Goal: Transaction & Acquisition: Book appointment/travel/reservation

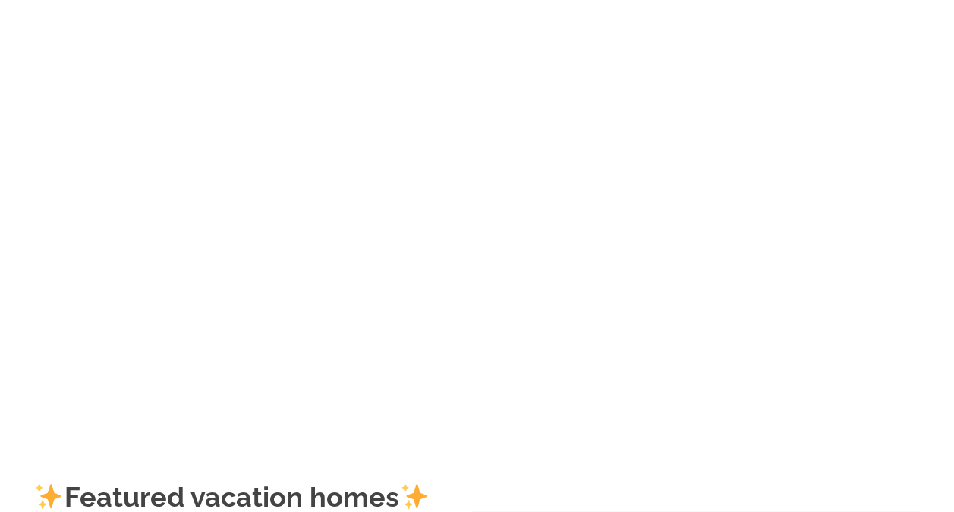
scroll to position [16, 0]
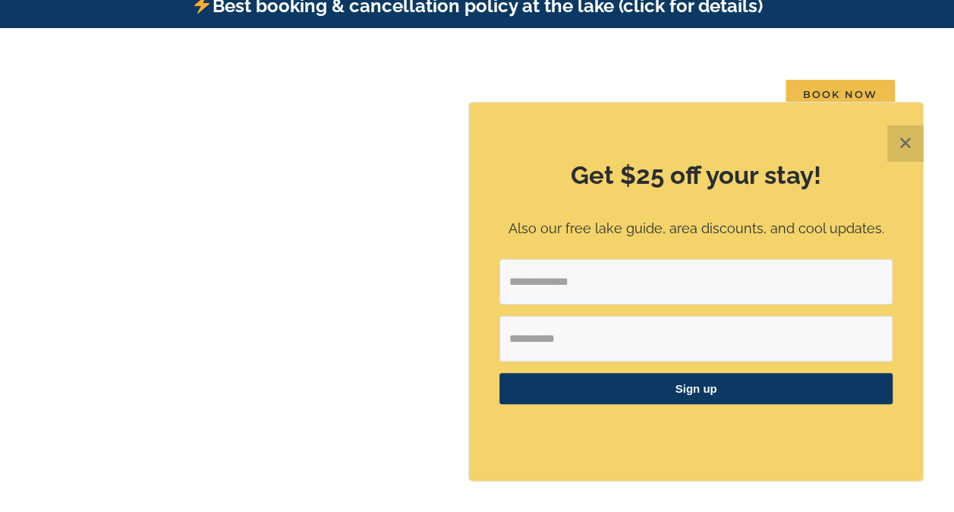
click at [891, 153] on button "✕" at bounding box center [905, 143] width 36 height 36
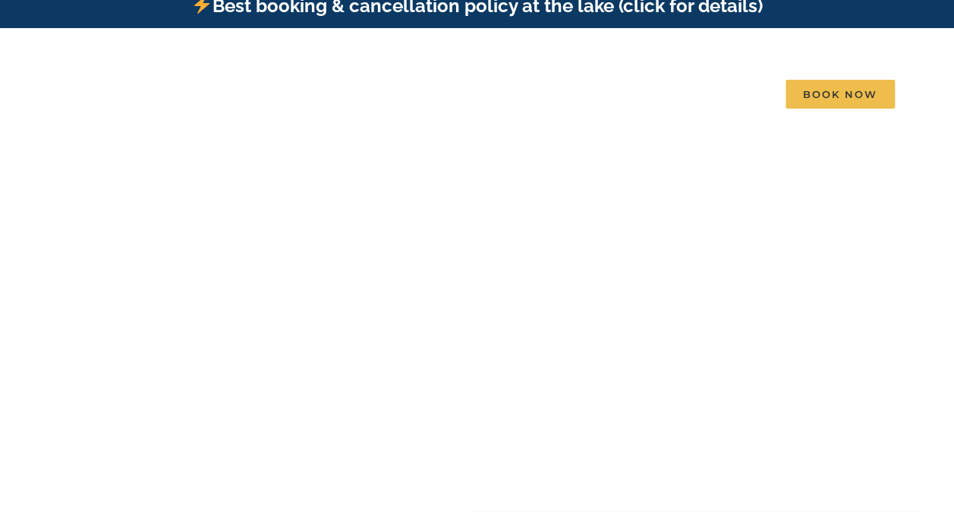
click at [452, 395] on div at bounding box center [477, 348] width 228 height 106
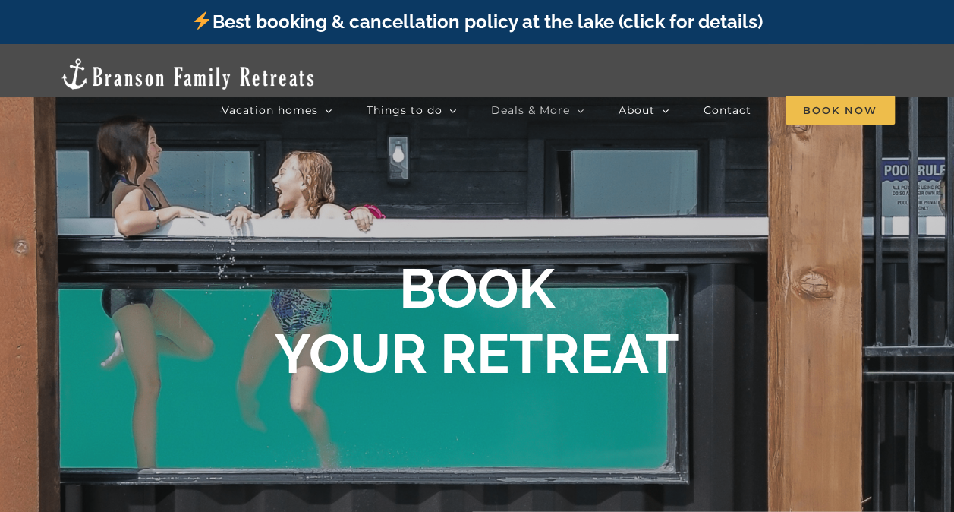
click at [582, 104] on icon "Main Menu" at bounding box center [581, 111] width 8 height 14
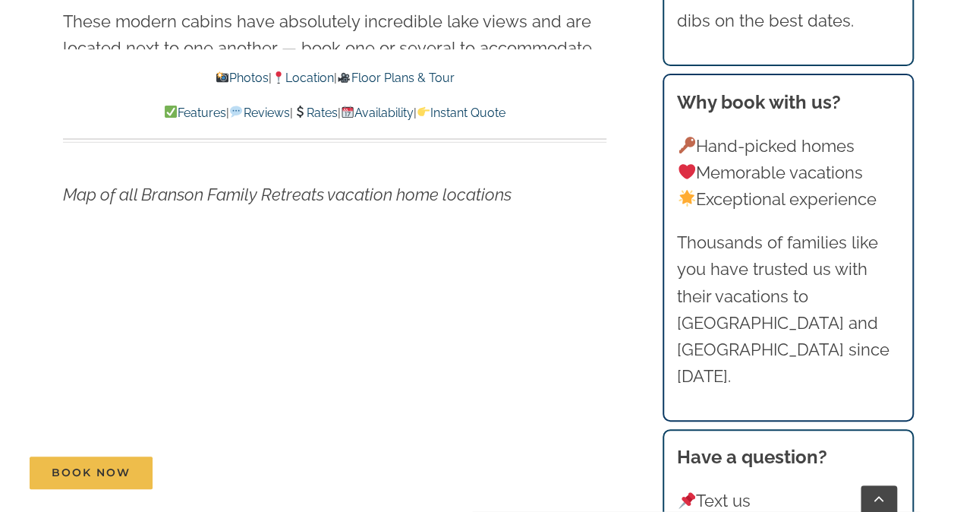
scroll to position [4997, 0]
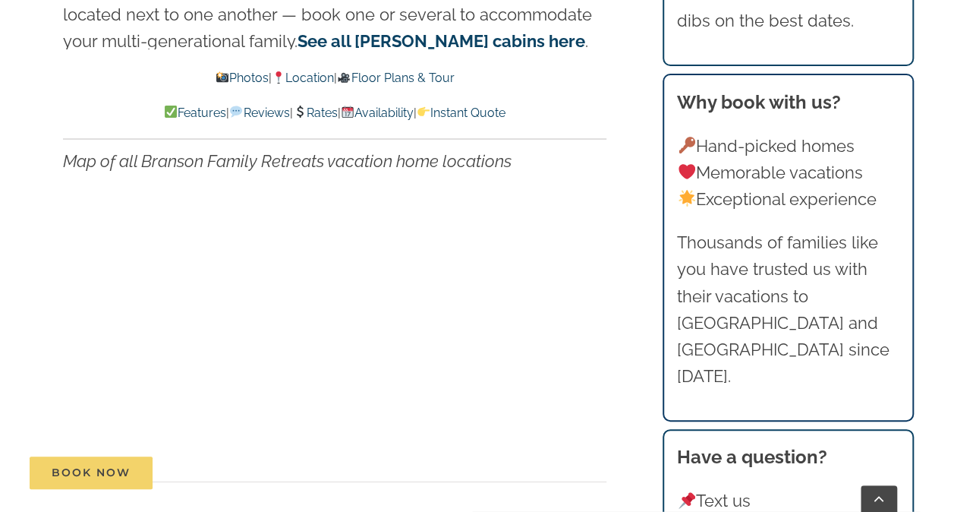
click at [111, 479] on link "Book Now" at bounding box center [91, 472] width 123 height 33
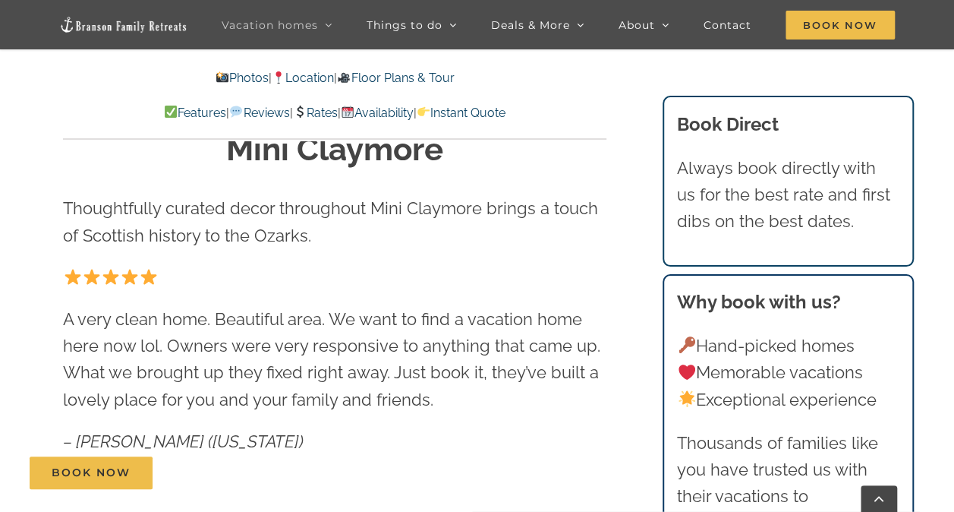
click at [311, 117] on link "Rates" at bounding box center [315, 113] width 45 height 14
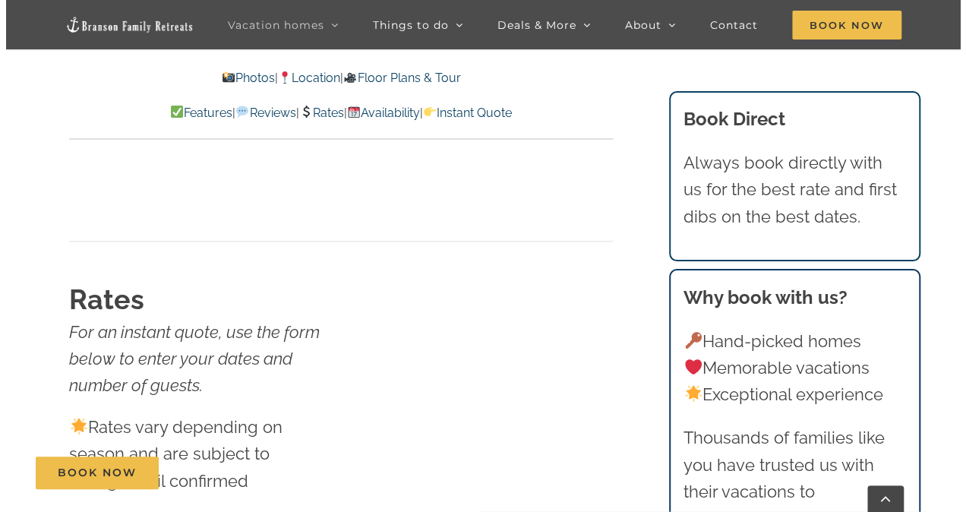
scroll to position [9353, 0]
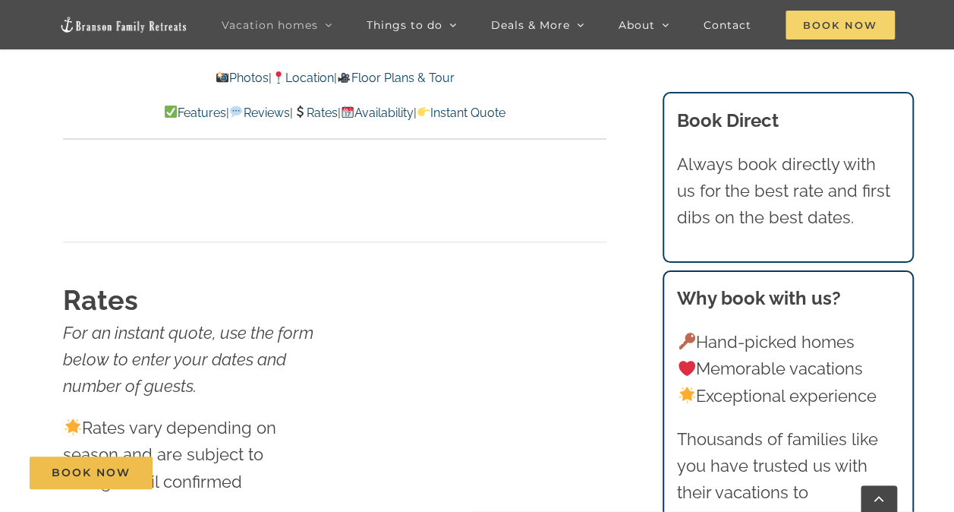
click at [851, 26] on span "Book Now" at bounding box center [840, 25] width 109 height 29
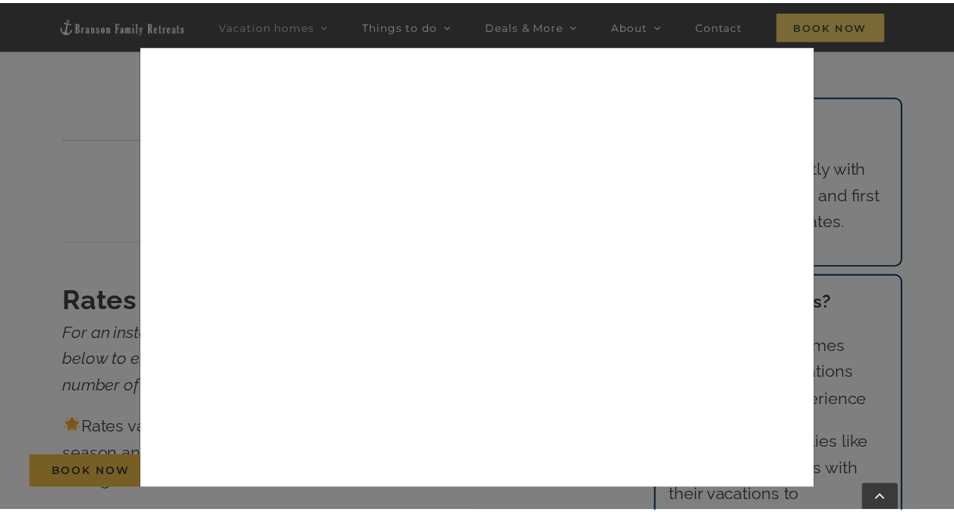
scroll to position [146, 0]
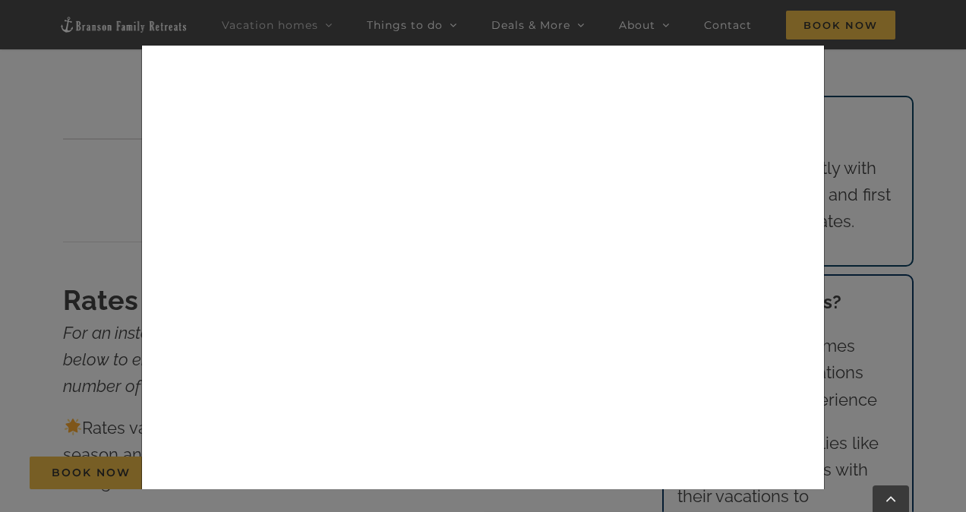
click at [925, 244] on div "× Book now Best cancellation policy in the area : Cancel up to 14 days before a…" at bounding box center [483, 256] width 966 height 512
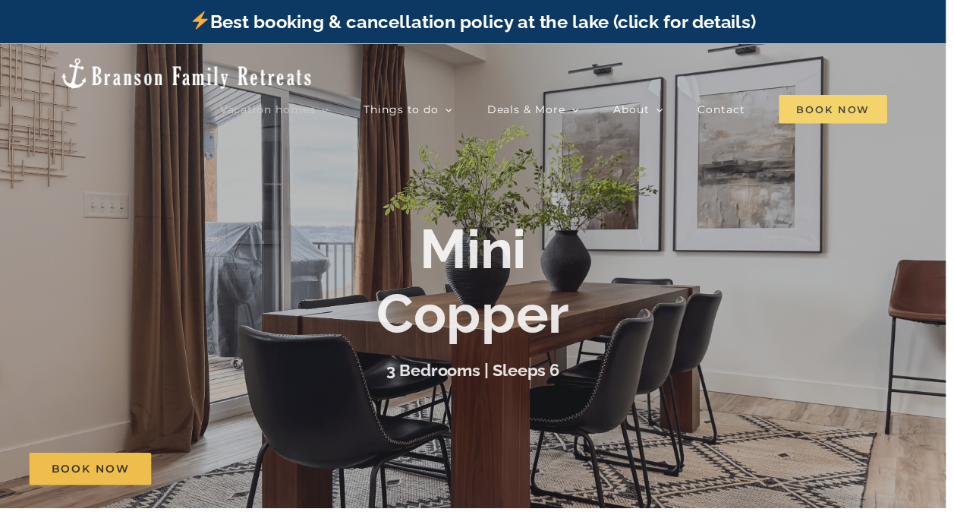
click at [874, 96] on span "Book Now" at bounding box center [840, 110] width 109 height 29
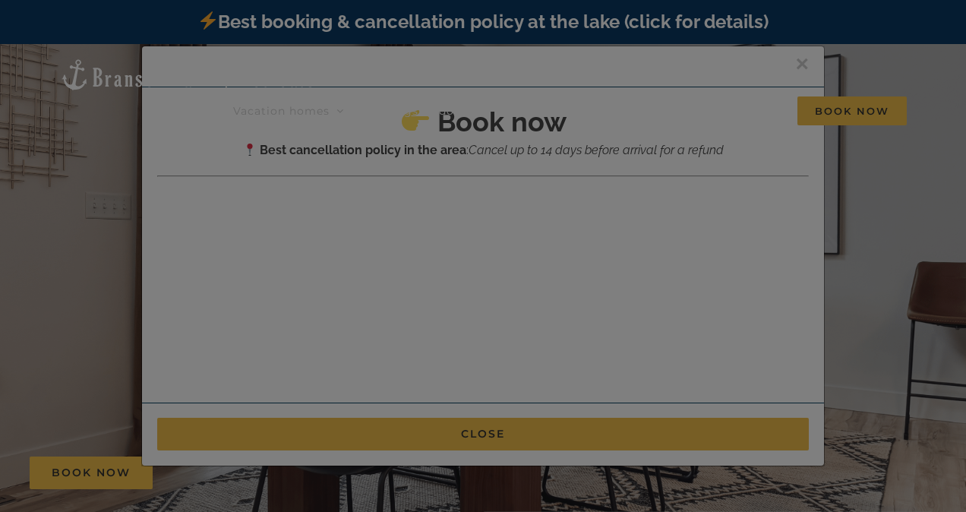
click at [877, 206] on div at bounding box center [483, 256] width 966 height 512
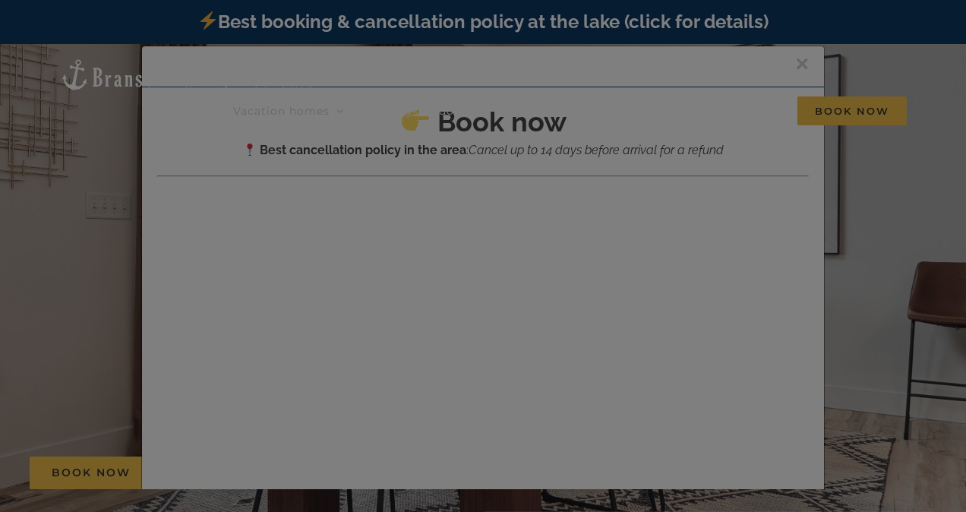
click at [879, 215] on div at bounding box center [483, 256] width 966 height 512
click at [872, 240] on div at bounding box center [483, 256] width 966 height 512
click at [85, 176] on div at bounding box center [483, 256] width 966 height 512
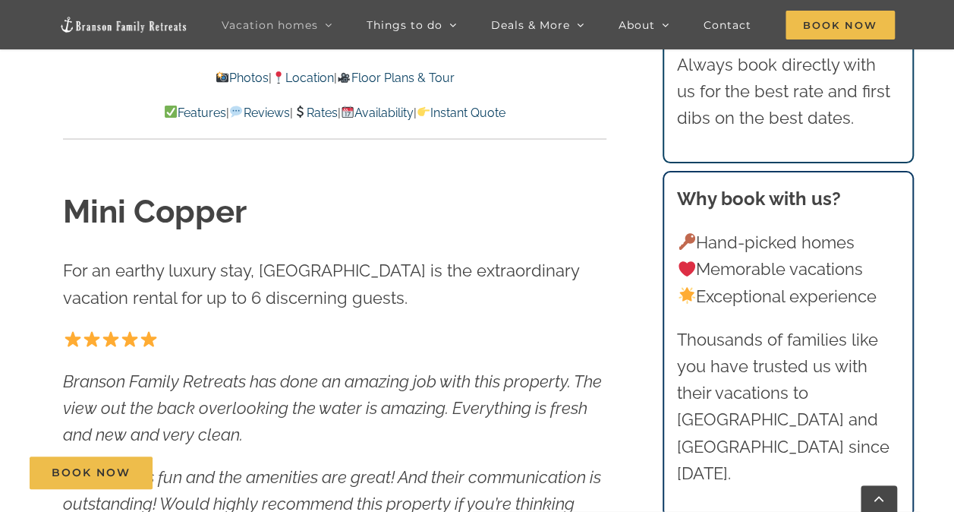
click at [831, 310] on p "Hand-picked homes Memorable vacations Exceptional experience" at bounding box center [788, 269] width 222 height 80
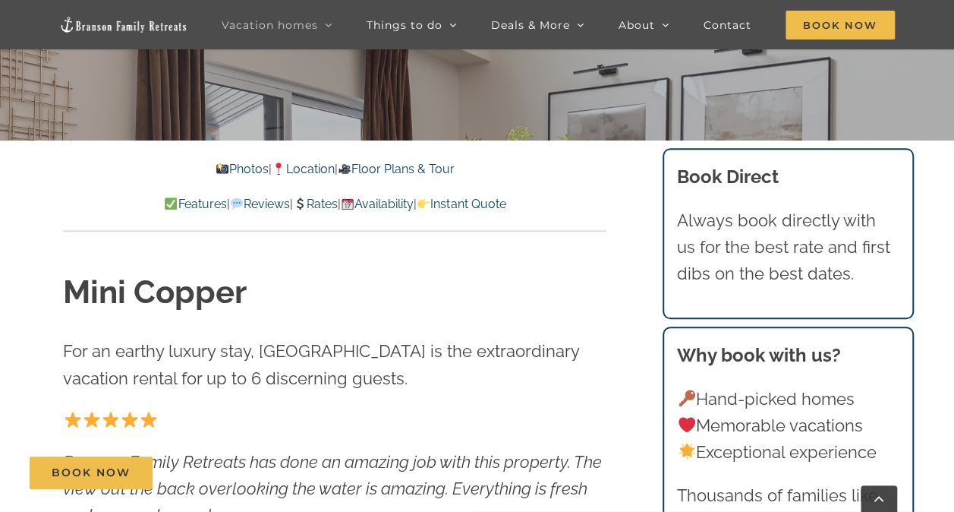
click at [317, 205] on link "Rates" at bounding box center [315, 204] width 45 height 14
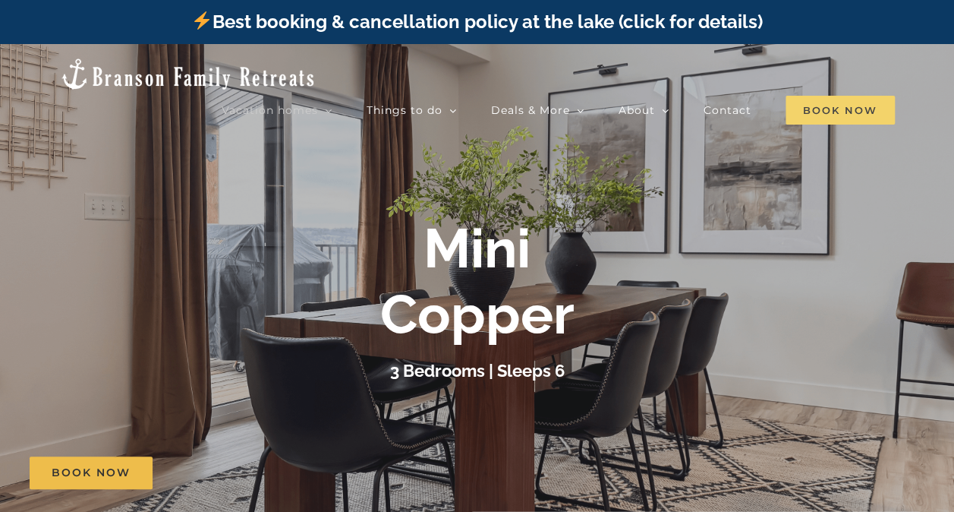
click at [846, 96] on span "Book Now" at bounding box center [840, 110] width 109 height 29
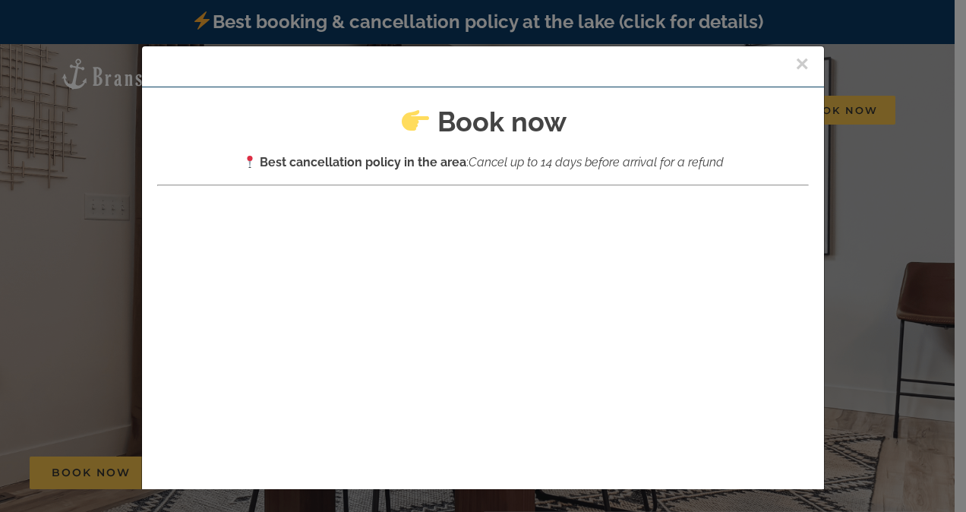
click at [868, 263] on div "× Book now Best cancellation policy in the area : Cancel up to 14 days before a…" at bounding box center [483, 256] width 966 height 512
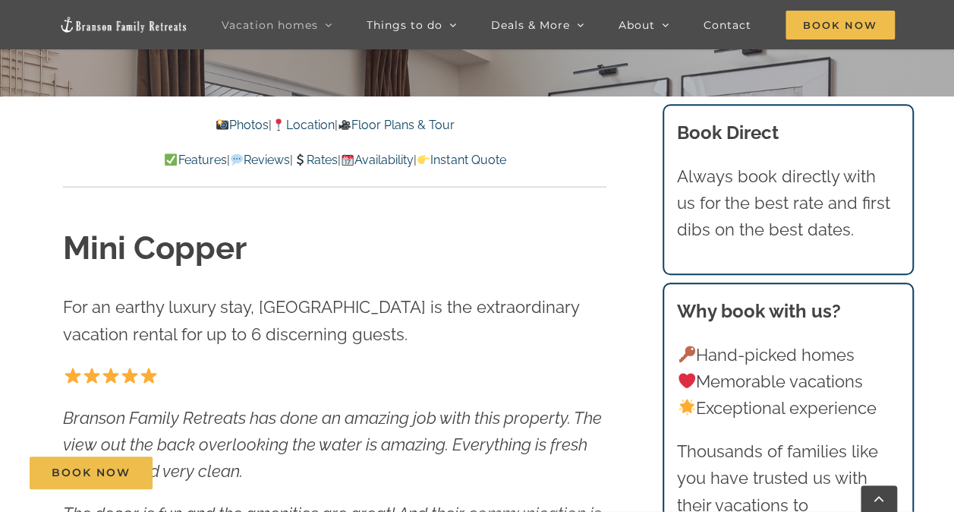
scroll to position [459, 0]
click at [405, 158] on link "Availability" at bounding box center [377, 160] width 73 height 14
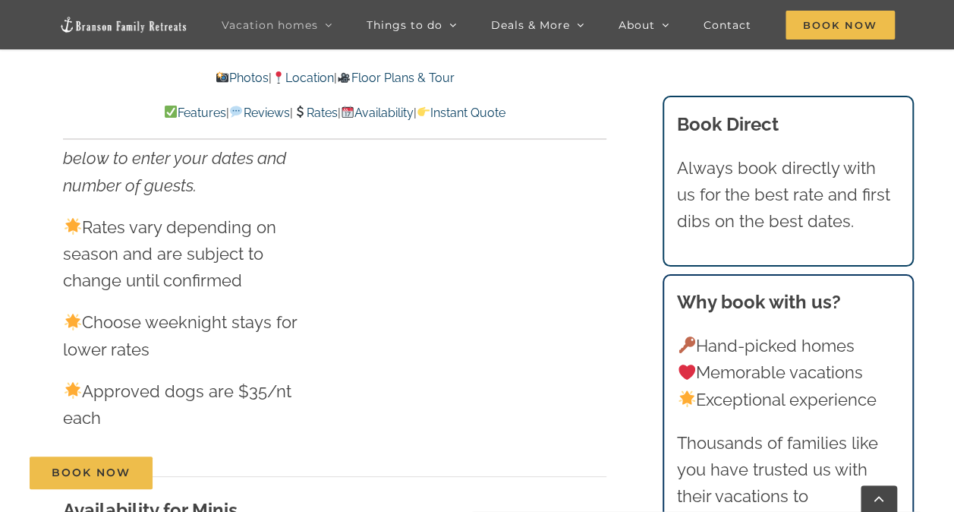
click at [506, 118] on link "Instant Quote" at bounding box center [461, 113] width 89 height 14
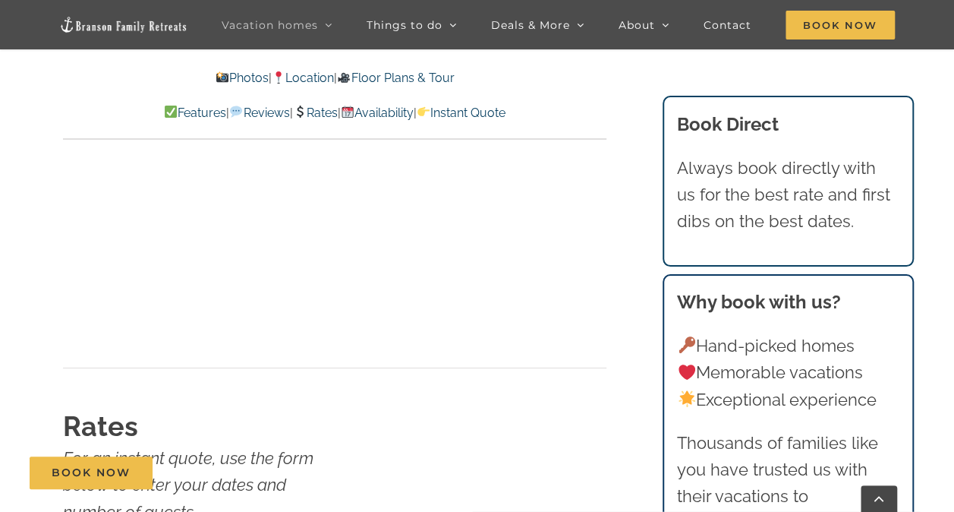
scroll to position [8143, 0]
click at [843, 197] on p "Always book directly with us for the best rate and first dibs on the best dates." at bounding box center [788, 195] width 222 height 80
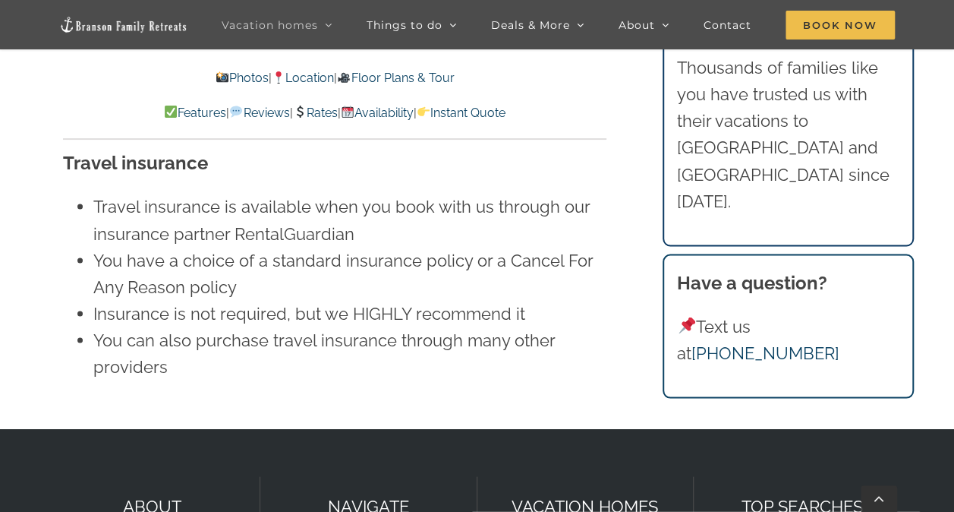
scroll to position [9948, 0]
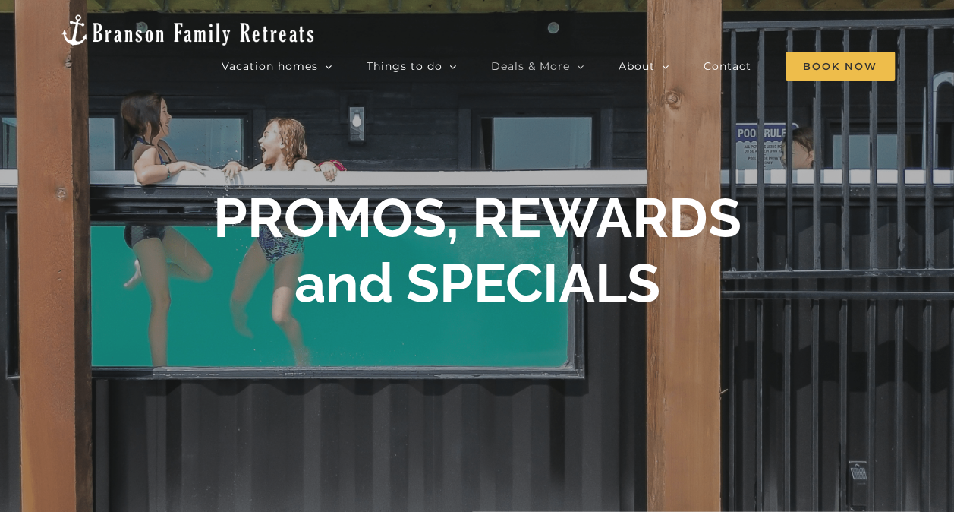
click at [572, 51] on link "Deals & More" at bounding box center [537, 66] width 93 height 30
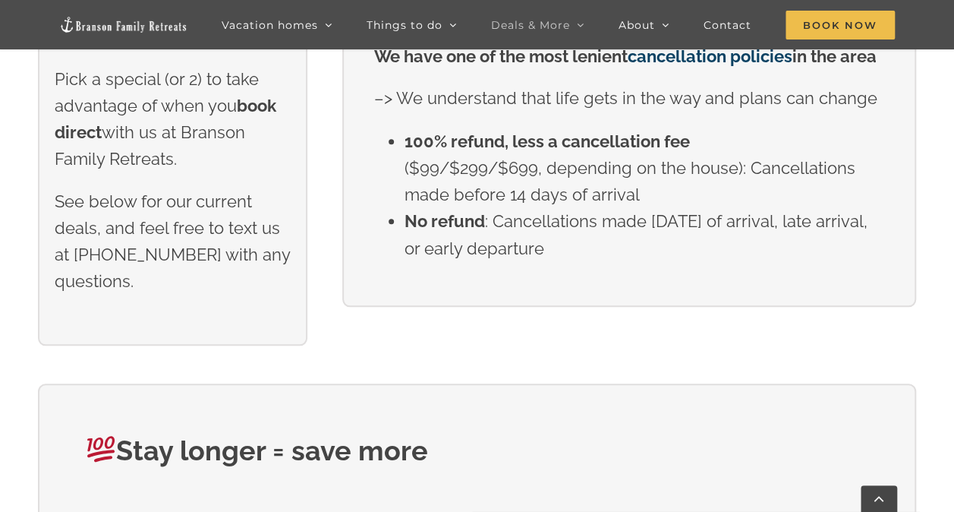
scroll to position [578, 0]
